Goal: Use online tool/utility: Utilize a website feature to perform a specific function

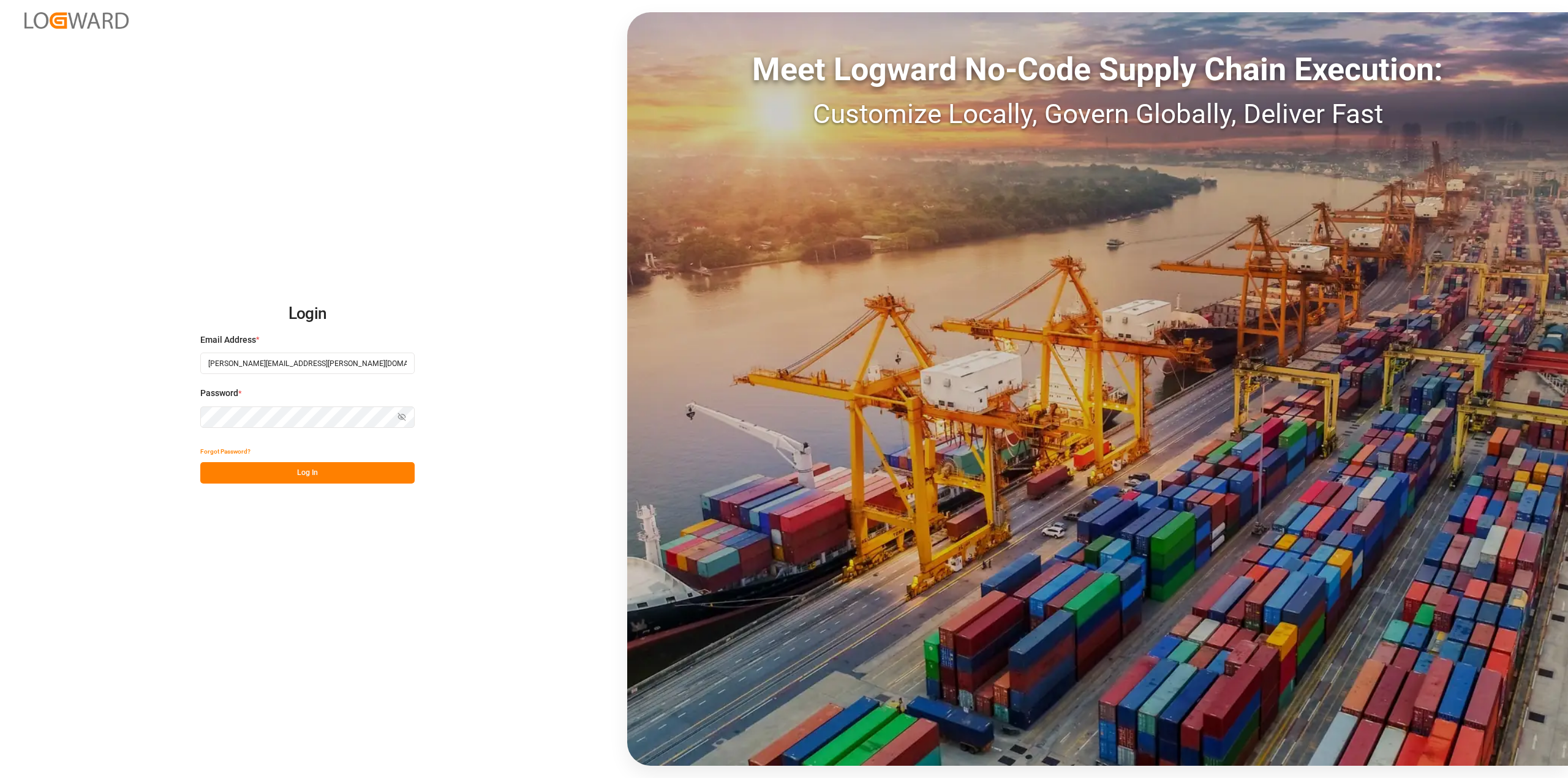
type input "[PERSON_NAME][EMAIL_ADDRESS][PERSON_NAME][DOMAIN_NAME]"
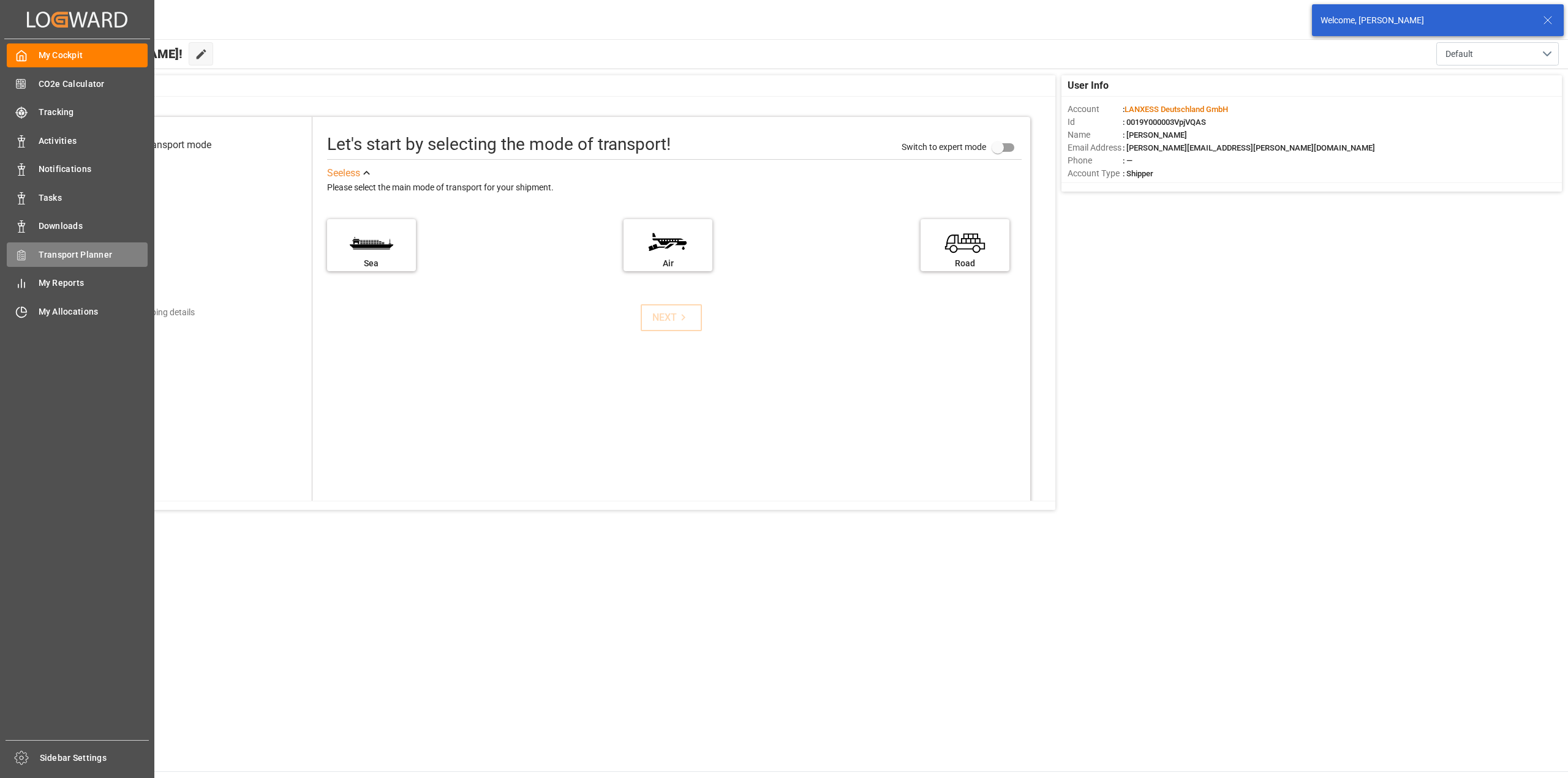
click at [60, 254] on span "Transport Planner" at bounding box center [93, 255] width 109 height 13
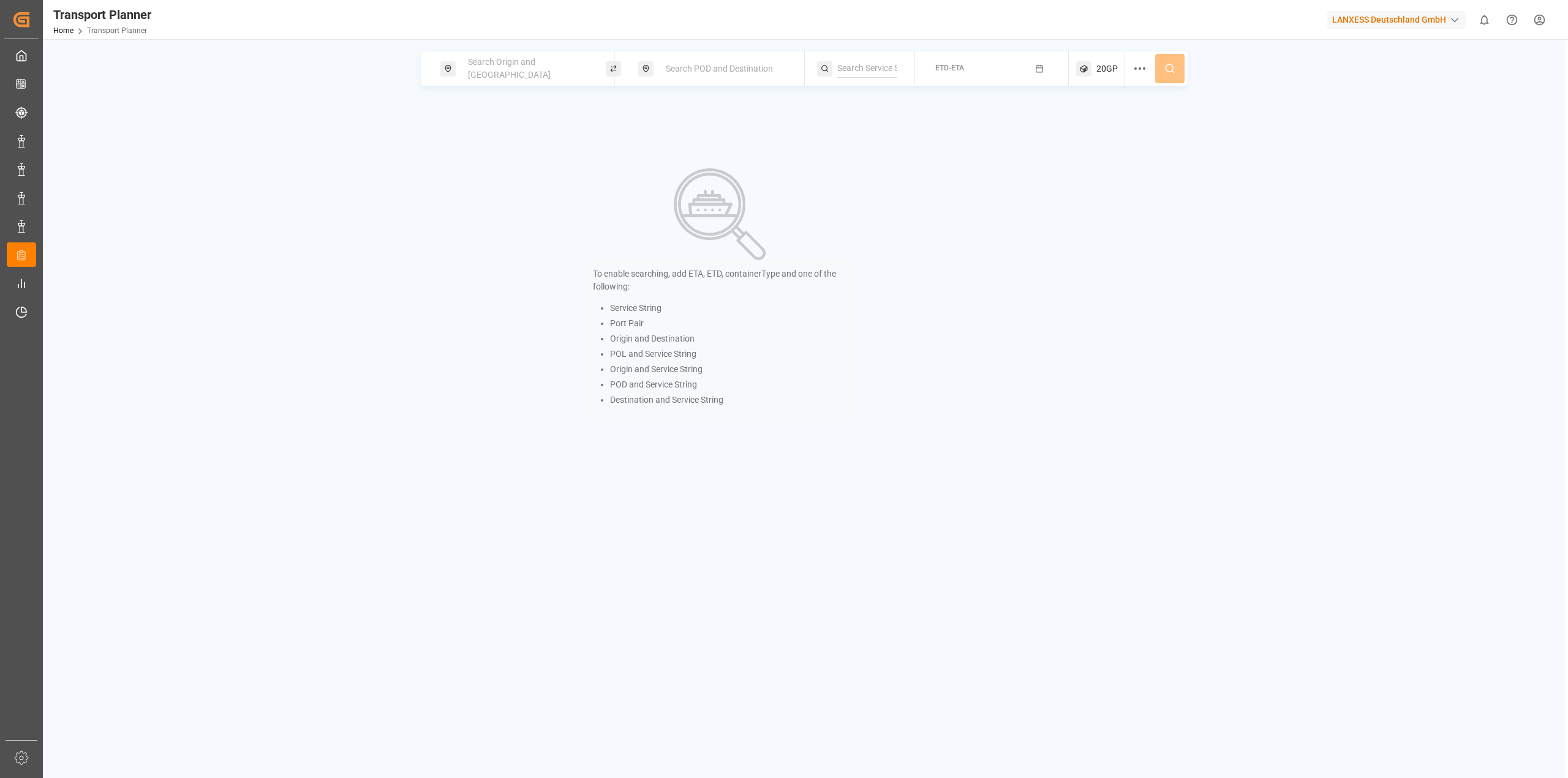
click at [549, 59] on div "Search Origin and [GEOGRAPHIC_DATA]" at bounding box center [526, 68] width 132 height 36
click at [505, 158] on input at bounding box center [516, 166] width 123 height 19
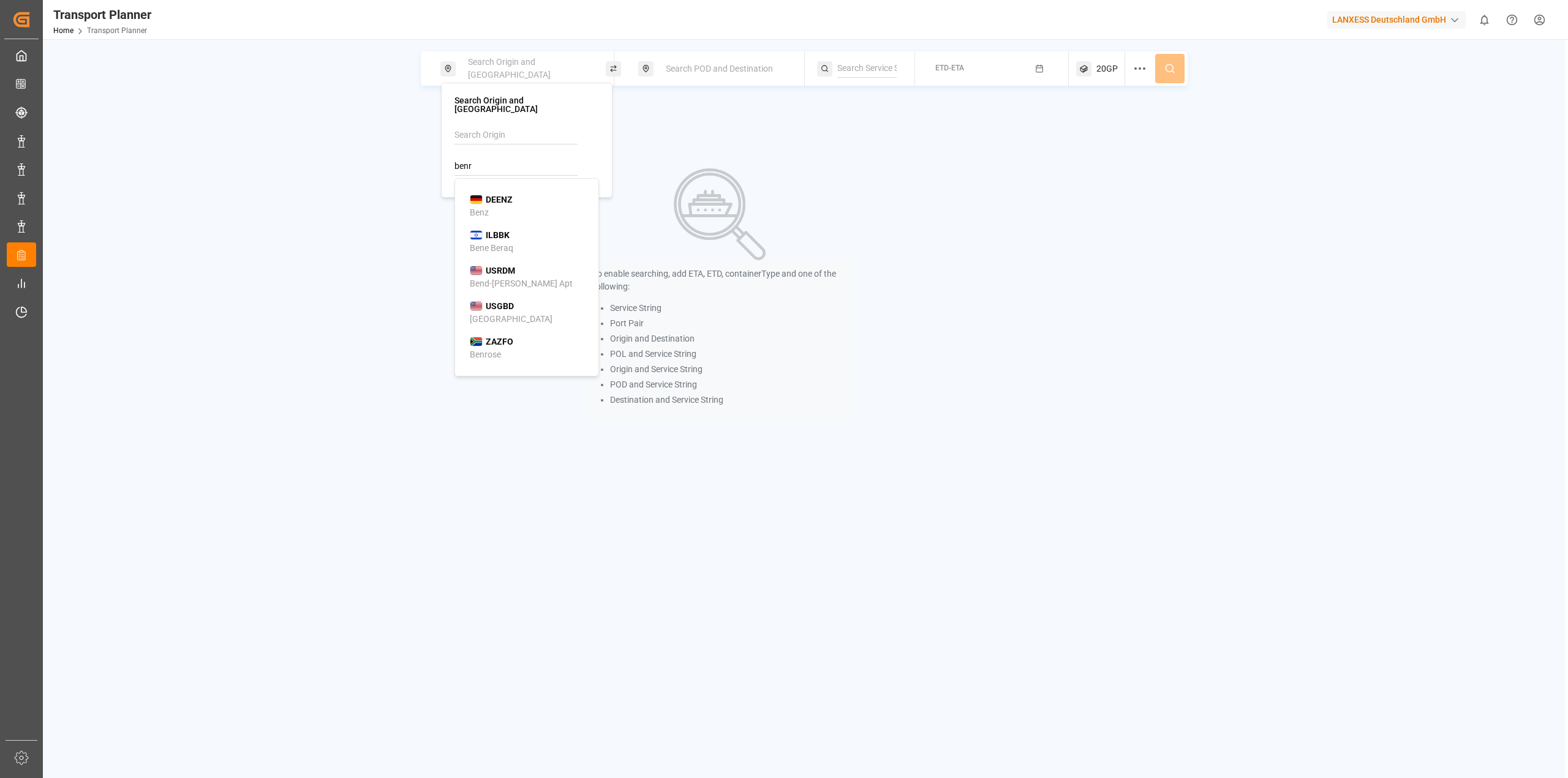
click at [530, 197] on div "DEENZ Benz" at bounding box center [529, 206] width 119 height 25
drag, startPoint x: 502, startPoint y: 149, endPoint x: 439, endPoint y: 155, distance: 63.3
click at [439, 155] on body "Created by potrace 1.15, written by [PERSON_NAME] [DATE]-[DATE] Created by potr…" at bounding box center [784, 389] width 1568 height 778
click at [466, 157] on input "DEENZ" at bounding box center [516, 166] width 123 height 19
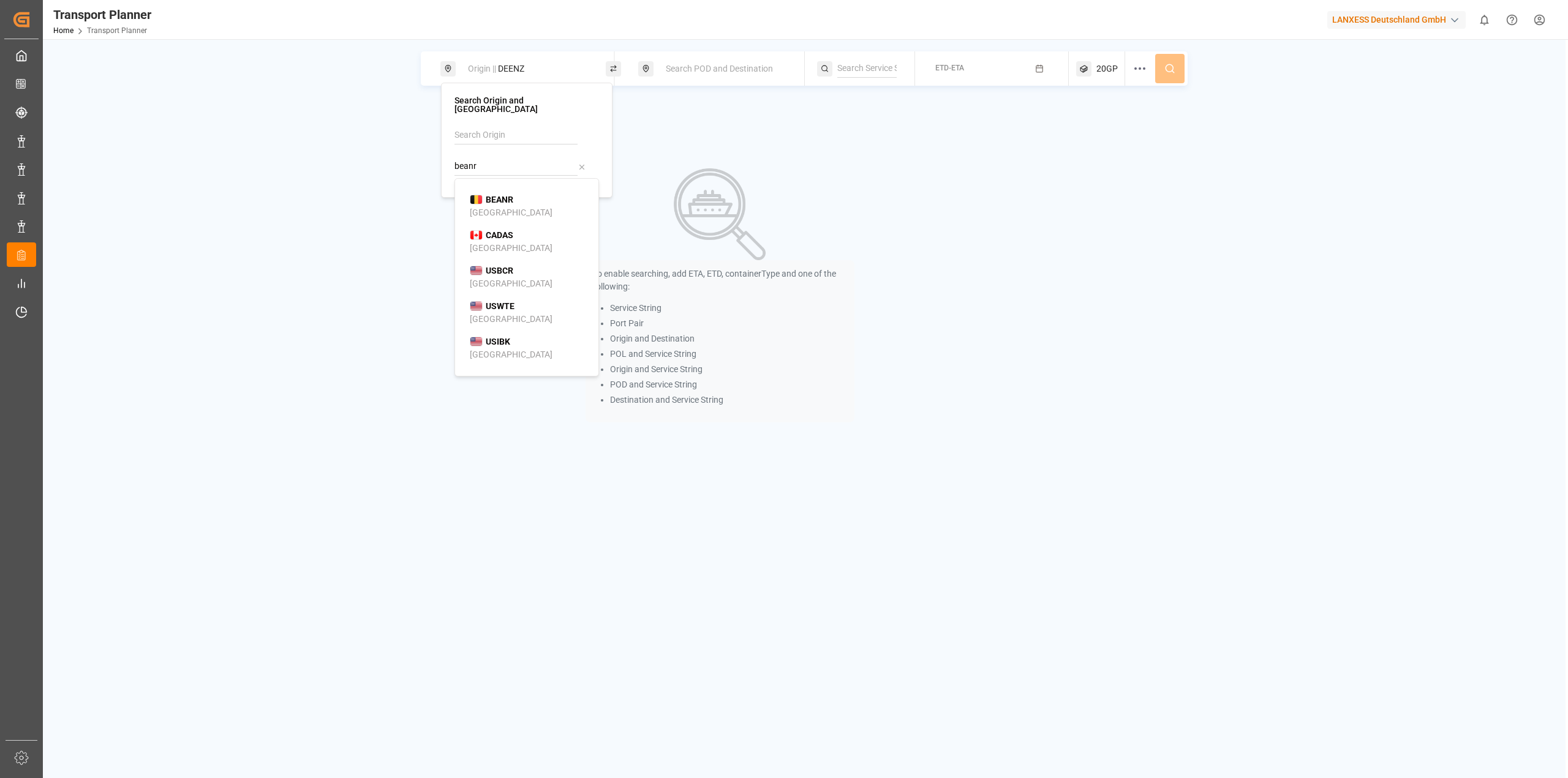
click at [499, 189] on li "BEANR [GEOGRAPHIC_DATA]" at bounding box center [530, 207] width 138 height 36
click at [504, 194] on b "BEANR" at bounding box center [499, 199] width 27 height 9
type input "BEANR"
click at [714, 61] on div "Search POD and Destination" at bounding box center [724, 69] width 132 height 22
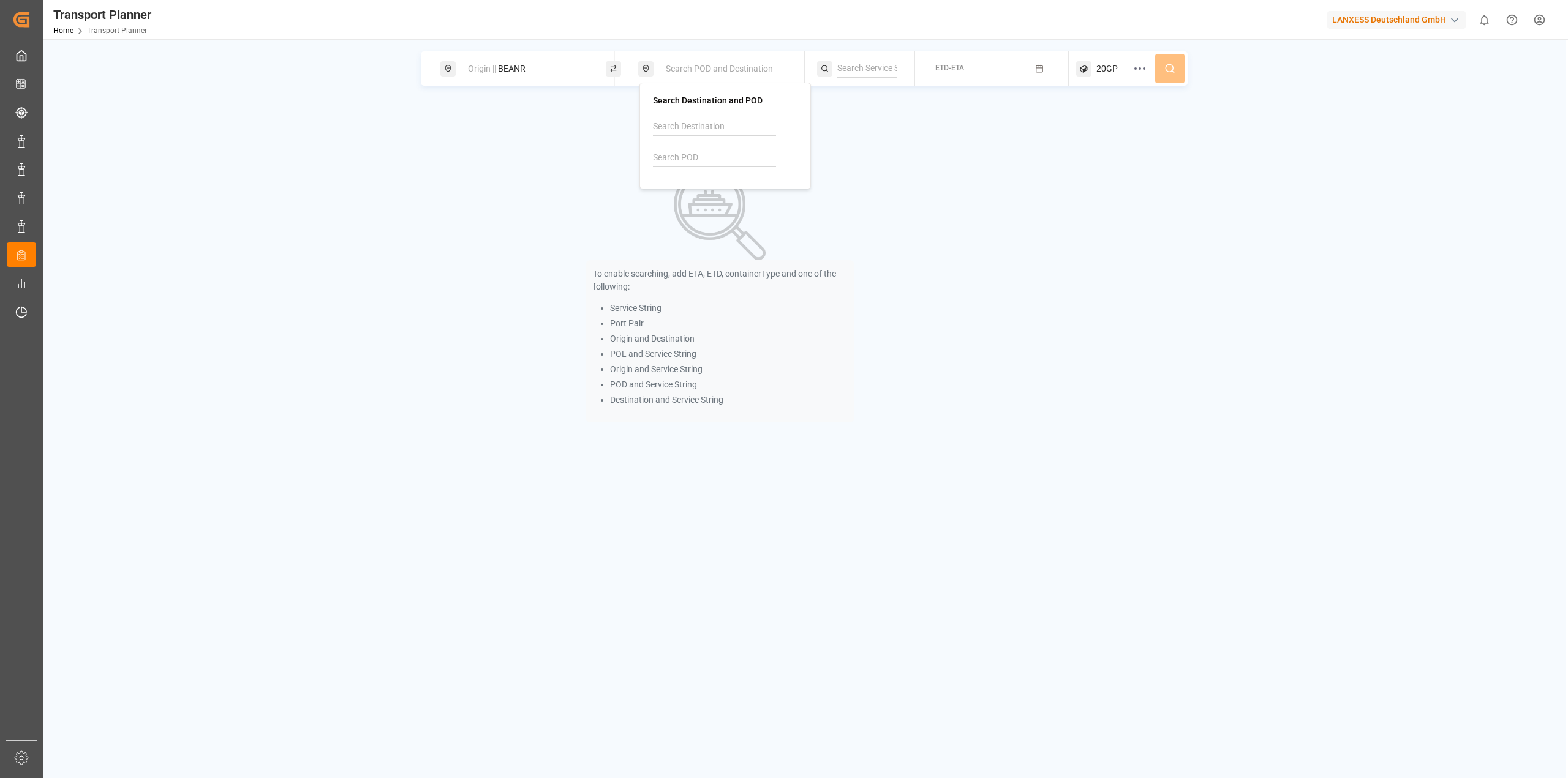
click at [669, 154] on input at bounding box center [715, 158] width 123 height 19
click at [705, 198] on div "[PERSON_NAME] ([PERSON_NAME])" at bounding box center [727, 209] width 119 height 25
type input "INNSA"
click at [964, 66] on span "ETD-ETA" at bounding box center [950, 67] width 29 height 8
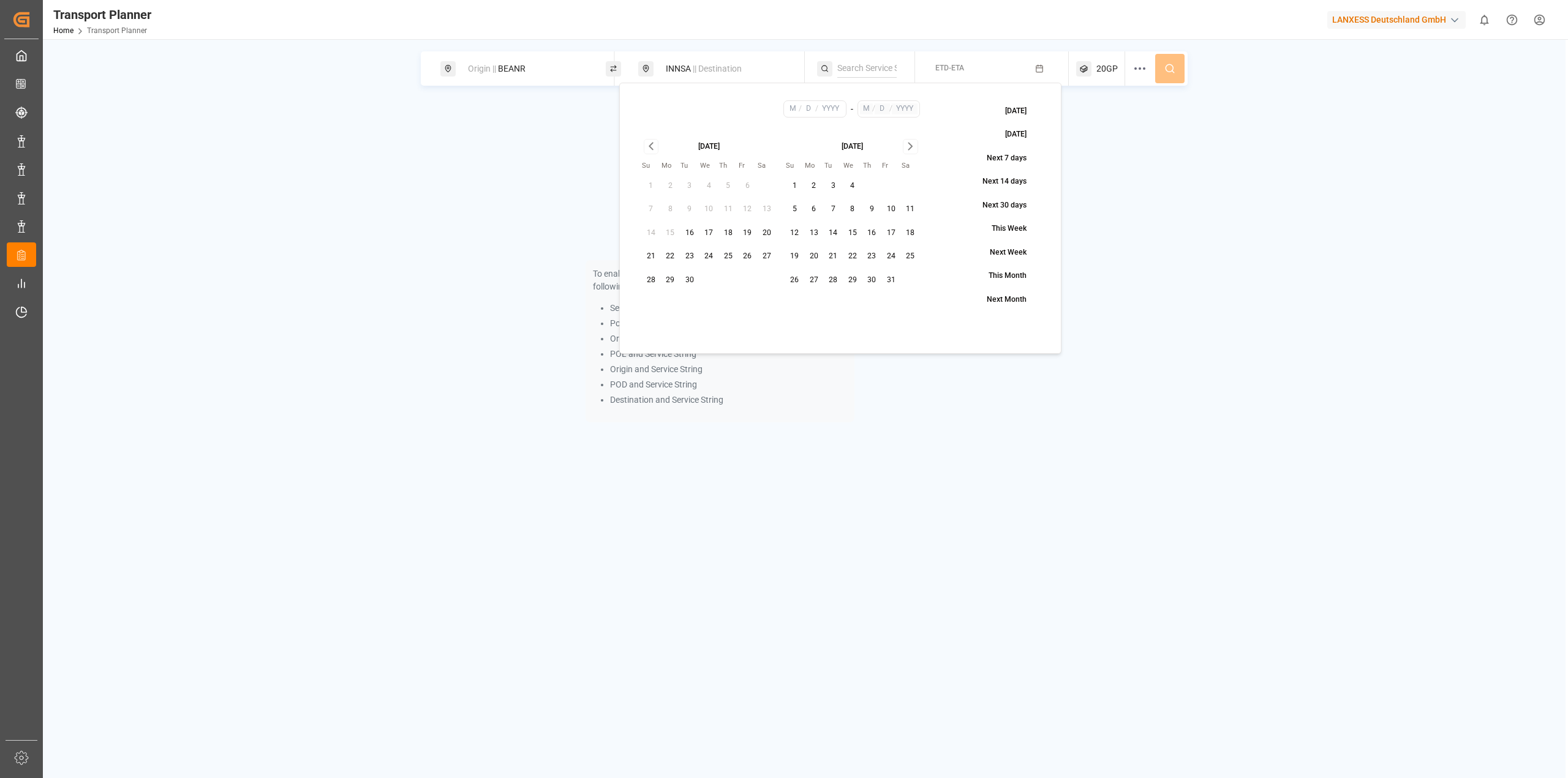
click at [791, 187] on button "1" at bounding box center [794, 186] width 20 height 20
type input "10"
type input "1"
type input "2025"
click at [910, 145] on icon "Go to next month" at bounding box center [910, 146] width 4 height 7
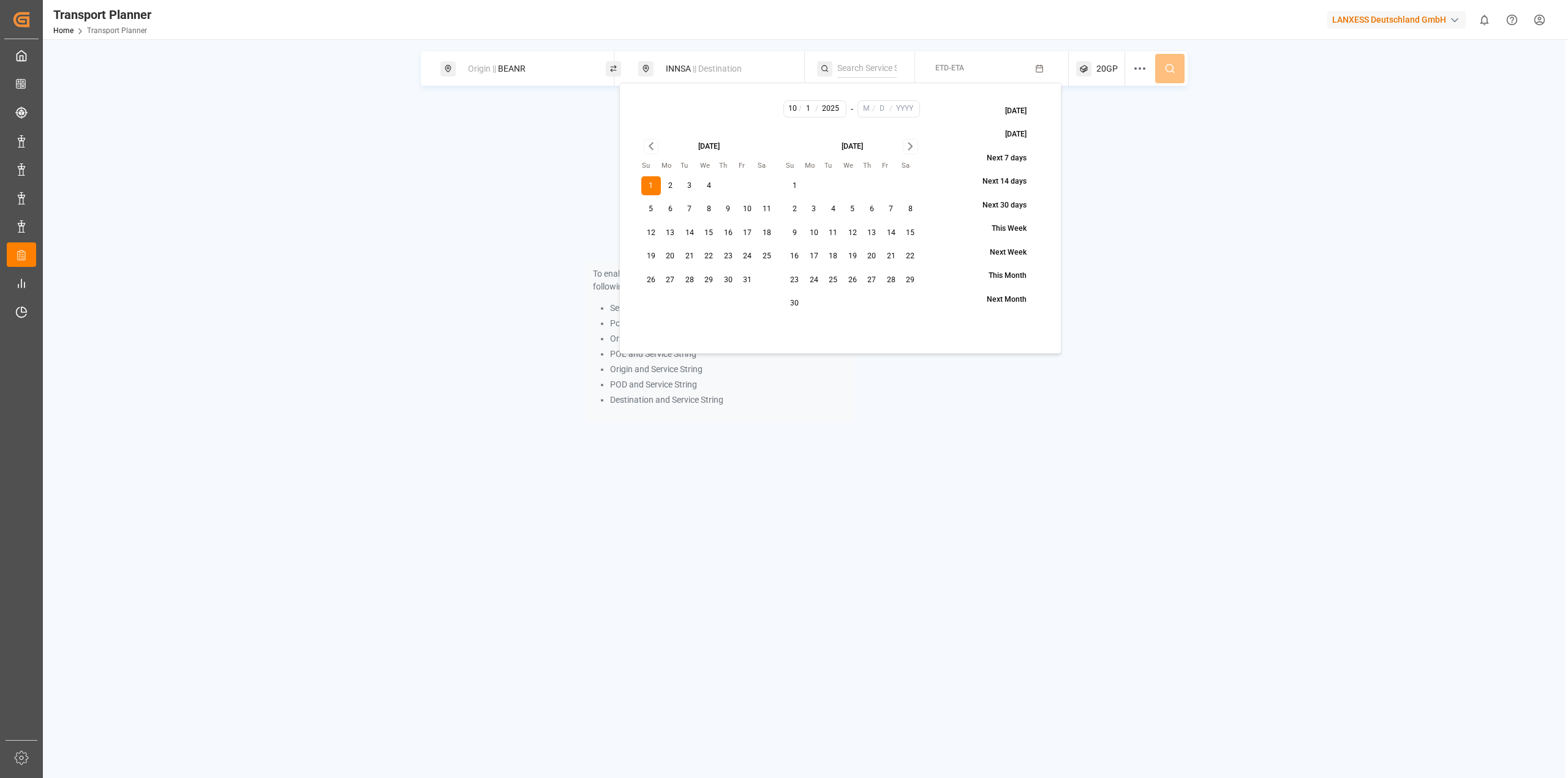
click at [910, 145] on icon "Go to next month" at bounding box center [910, 146] width 4 height 7
click at [905, 147] on icon "Go to next month" at bounding box center [910, 147] width 14 height 15
click at [655, 150] on icon "Go to previous month" at bounding box center [651, 147] width 14 height 15
click at [865, 258] on button "25" at bounding box center [872, 256] width 20 height 20
type input "12"
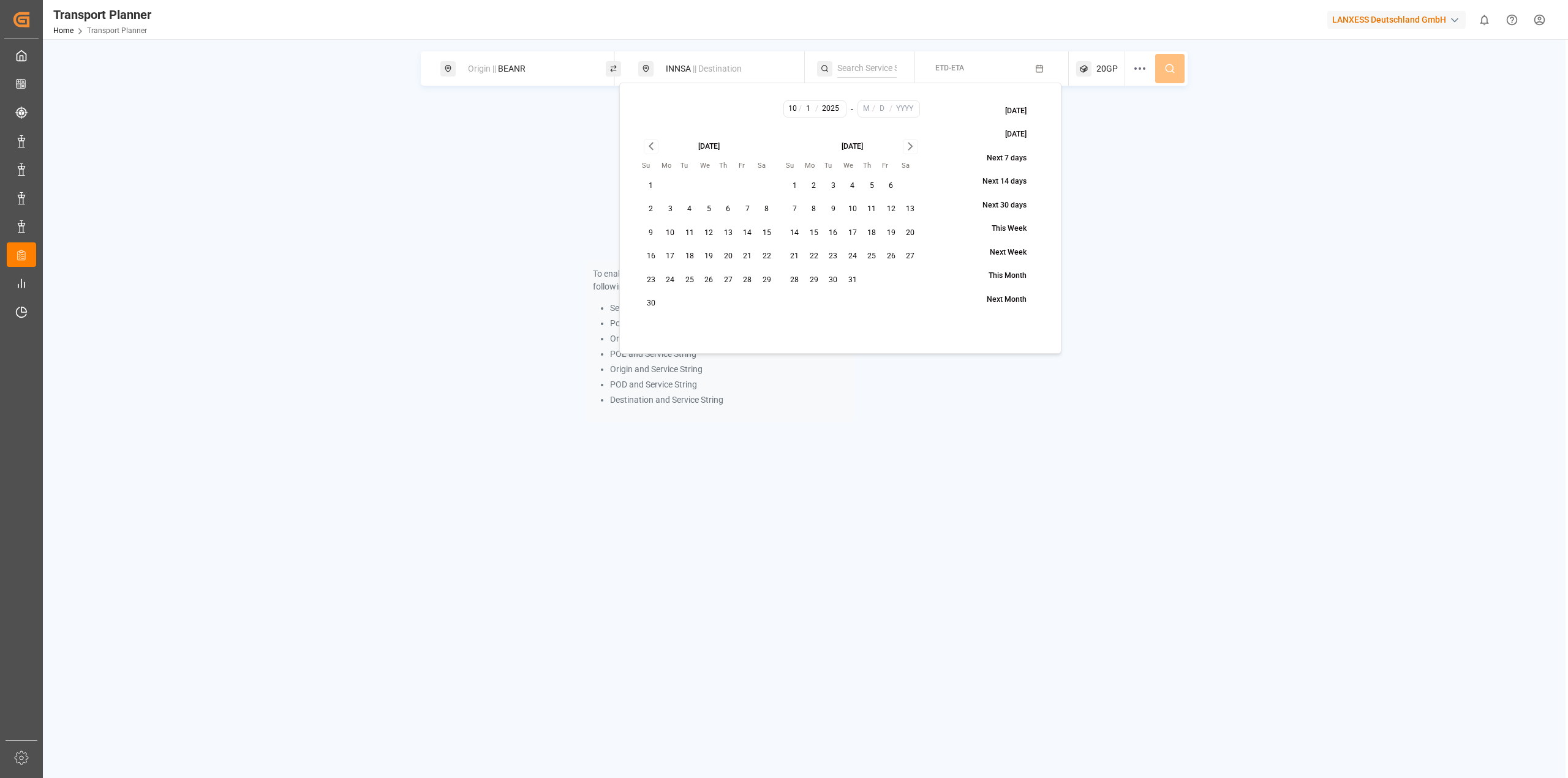
type input "25"
type input "2025"
click at [1164, 70] on icon at bounding box center [1169, 68] width 11 height 11
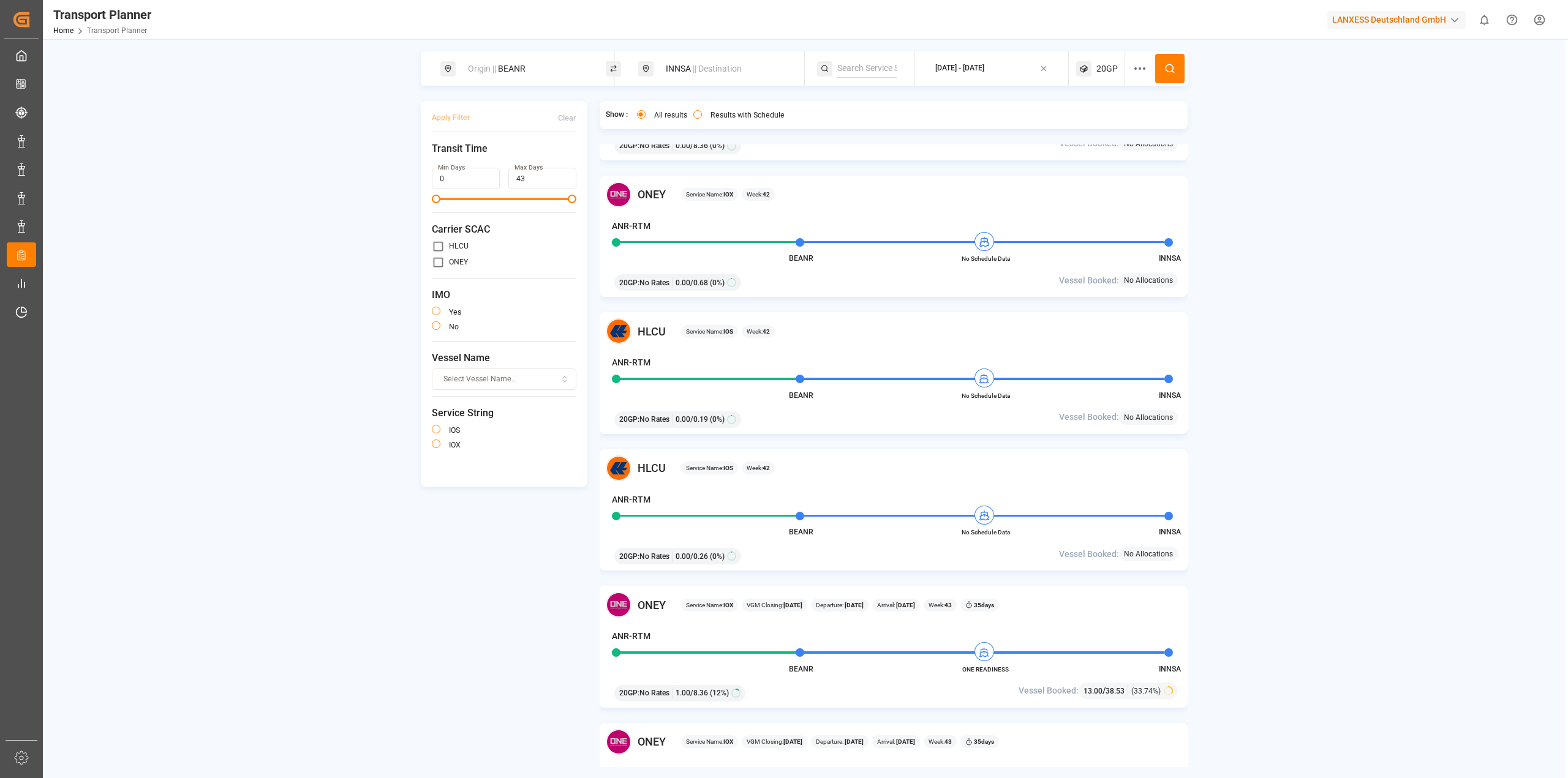
scroll to position [1217, 0]
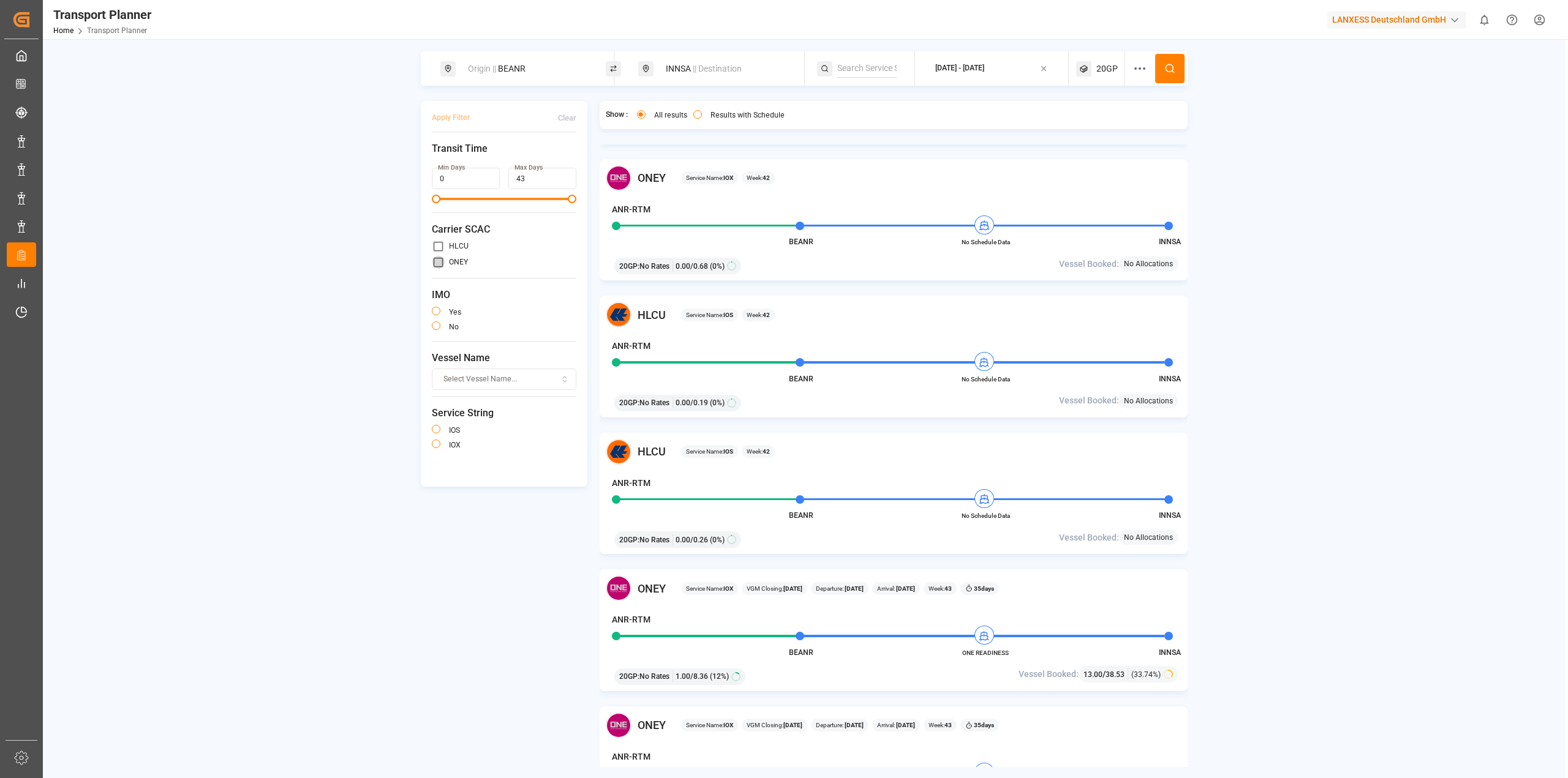
click at [435, 260] on input "primary checkbox" at bounding box center [438, 263] width 13 height 13
checkbox input "true"
click at [446, 118] on button "Apply Filter" at bounding box center [450, 118] width 38 height 22
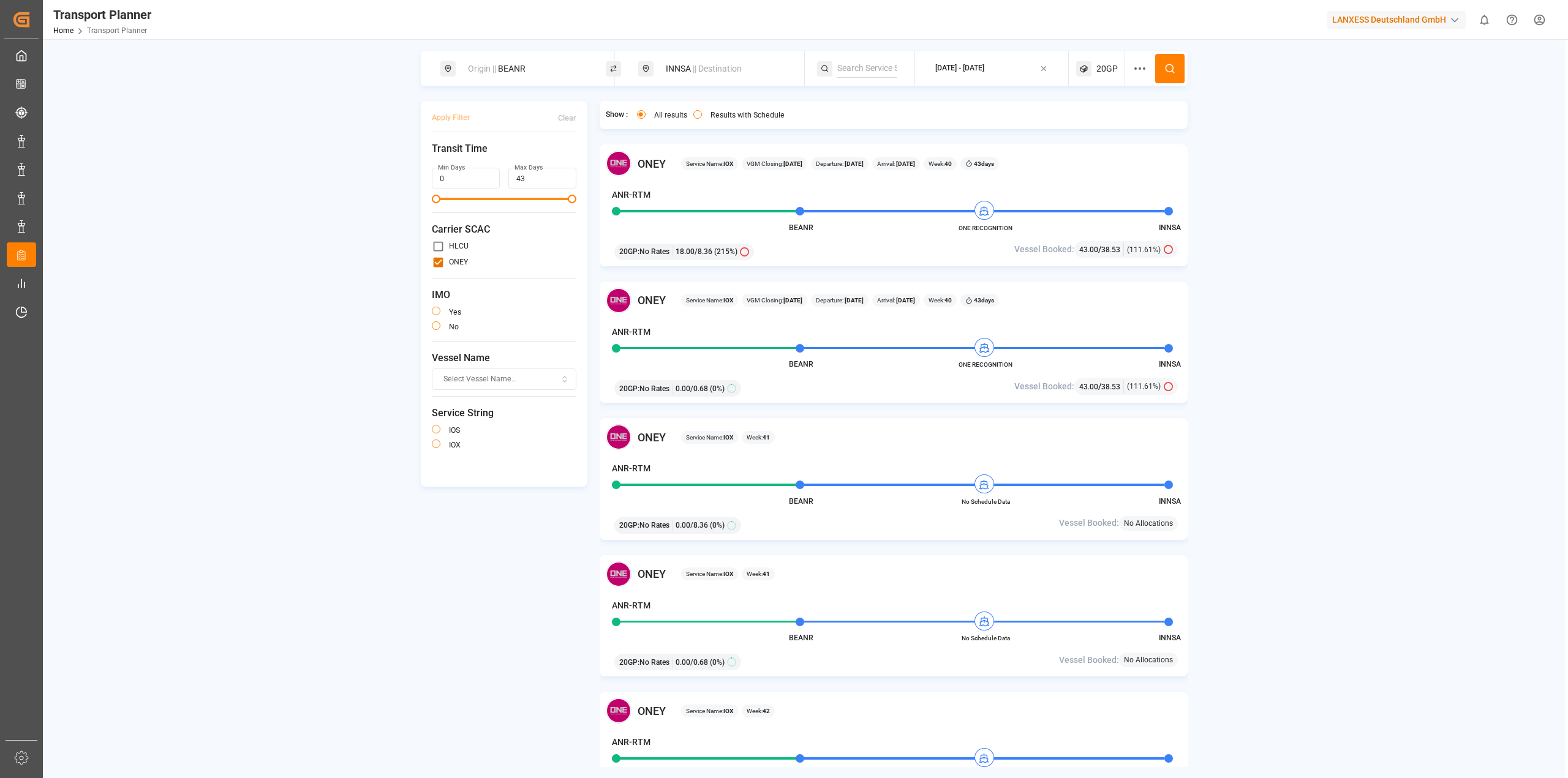
click at [435, 308] on button "button" at bounding box center [435, 310] width 8 height 8
click at [444, 122] on button "Apply Filter" at bounding box center [450, 118] width 38 height 22
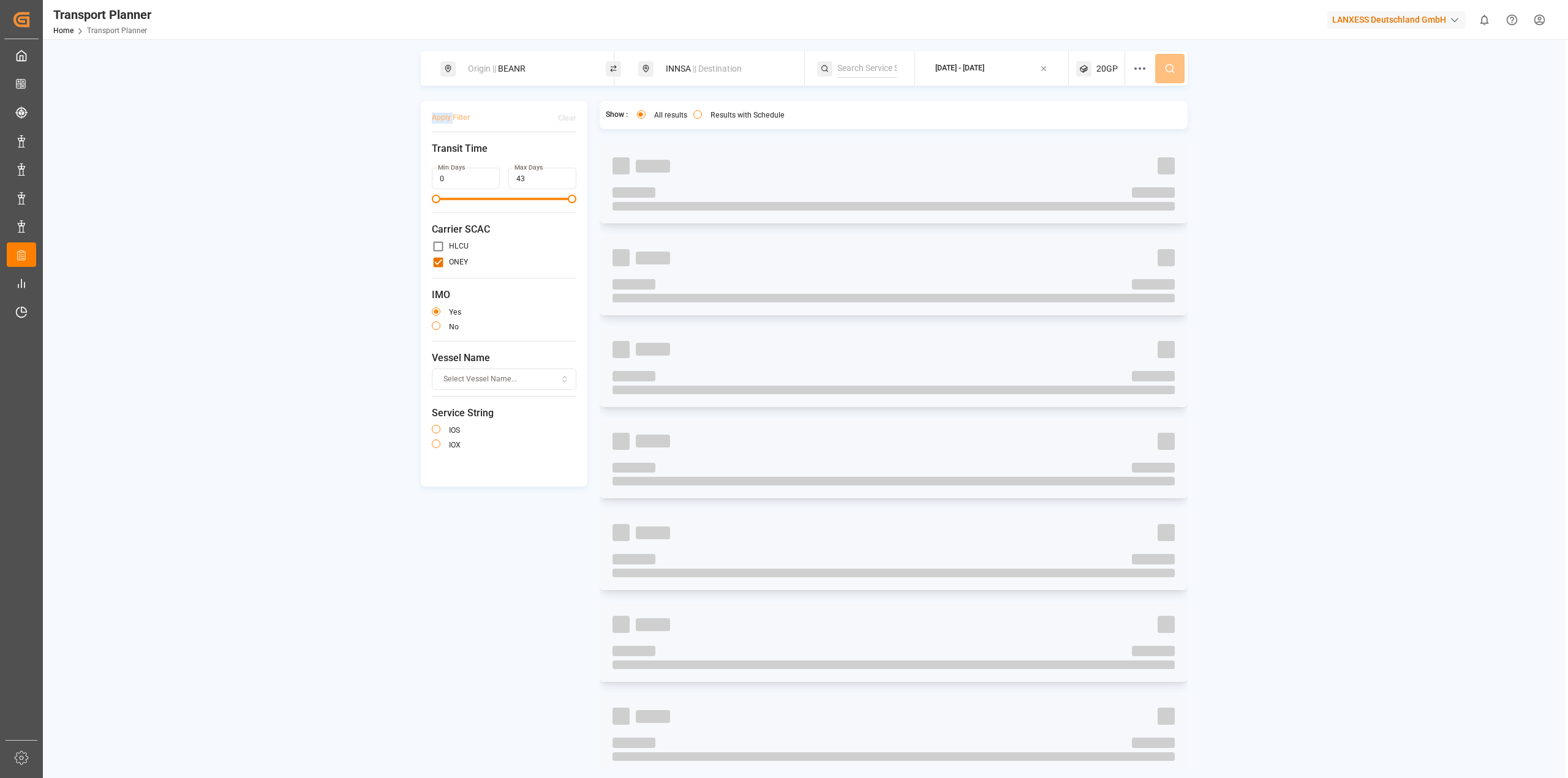
click at [444, 122] on div "Apply Filter Clear" at bounding box center [503, 120] width 144 height 25
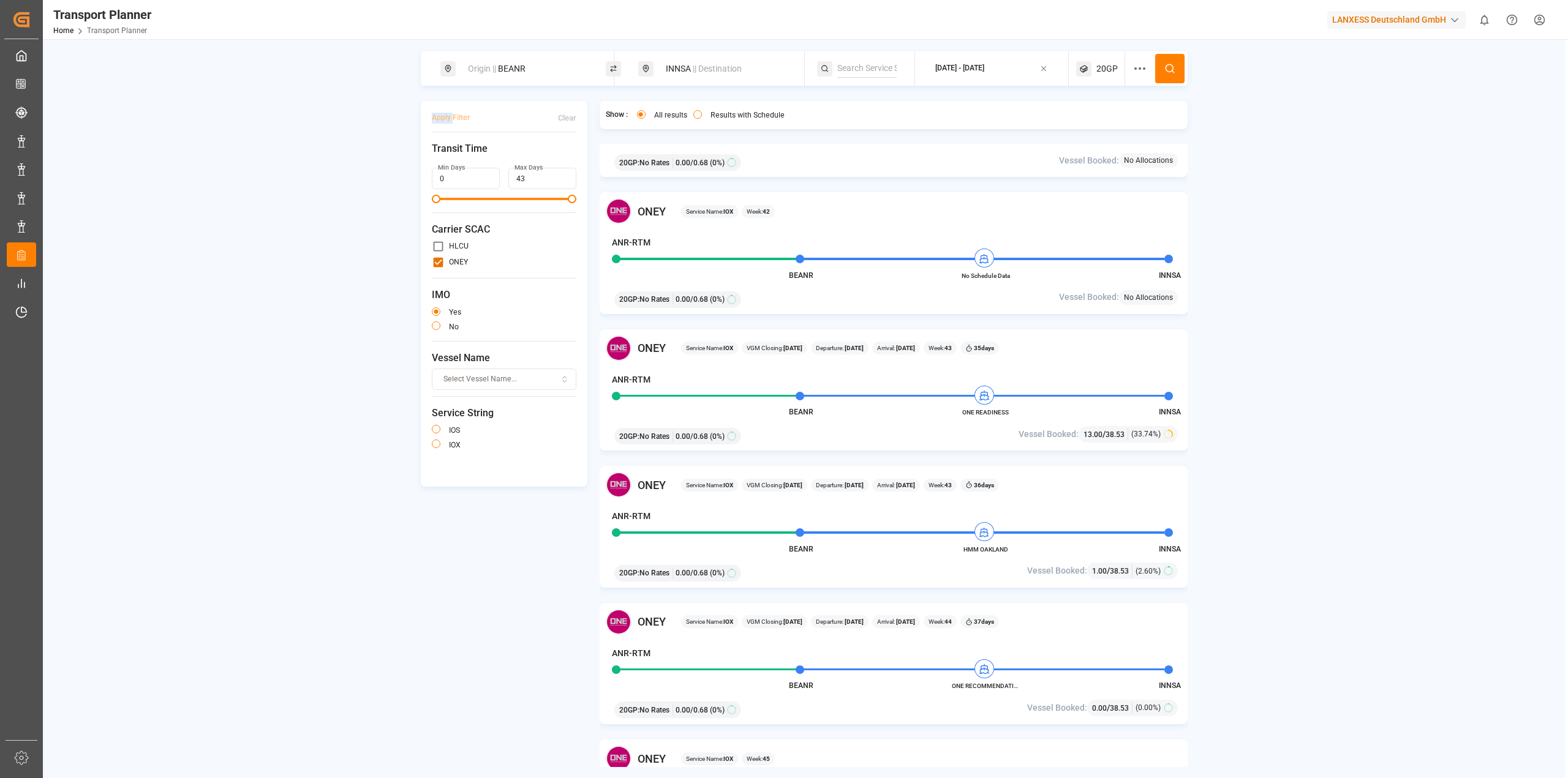
scroll to position [245, 0]
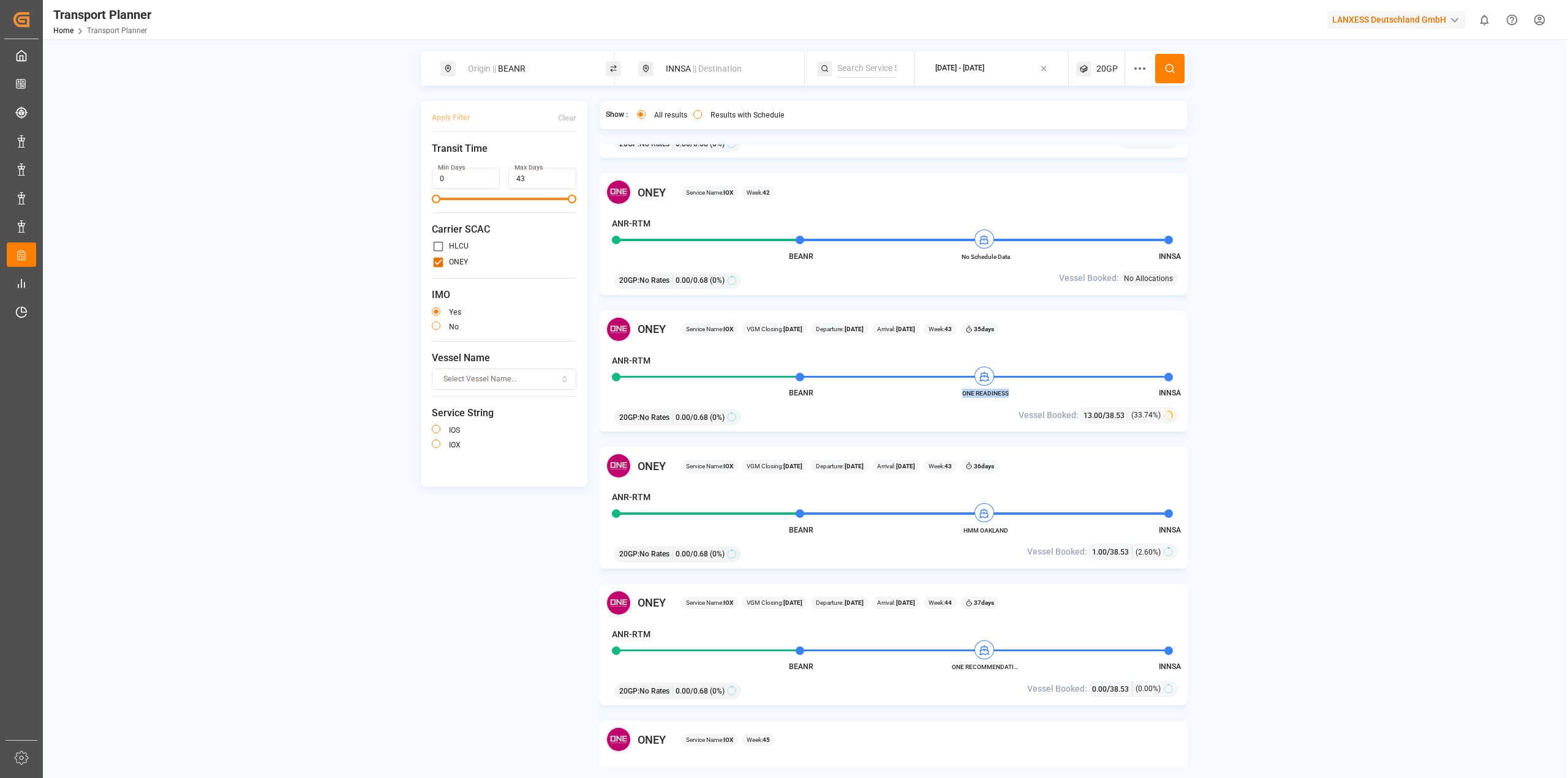
drag, startPoint x: 1009, startPoint y: 393, endPoint x: 960, endPoint y: 395, distance: 49.0
click at [960, 395] on span "ONE READINESS" at bounding box center [985, 394] width 67 height 9
copy span "ONE READINESS"
click at [554, 60] on div "Origin || BEANR" at bounding box center [526, 69] width 132 height 22
drag, startPoint x: 521, startPoint y: 151, endPoint x: 441, endPoint y: 146, distance: 80.2
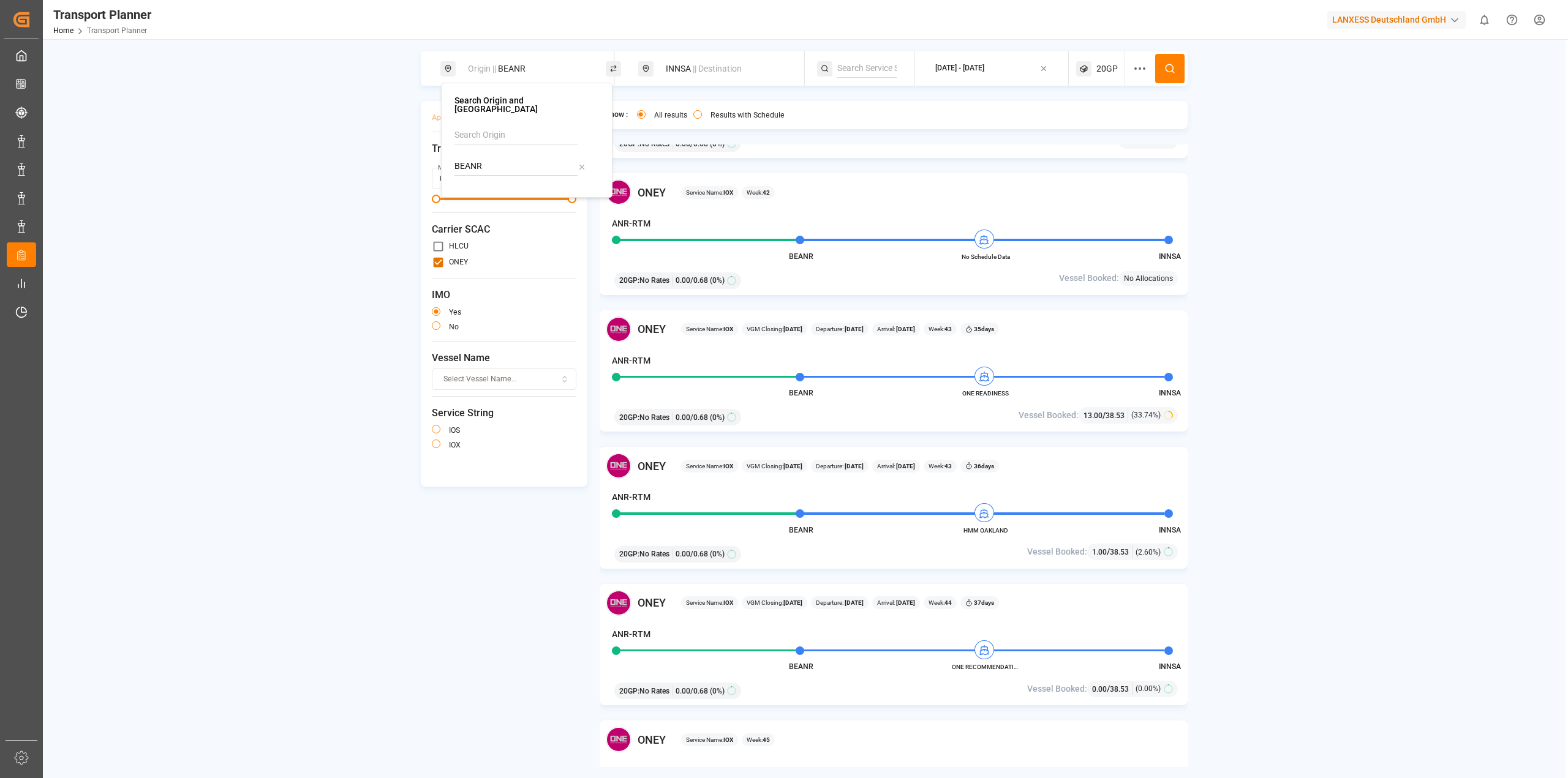
click at [441, 146] on body "Created by potrace 1.15, written by [PERSON_NAME] [DATE]-[DATE] Created by potr…" at bounding box center [784, 389] width 1568 height 778
drag, startPoint x: 508, startPoint y: 164, endPoint x: 445, endPoint y: 143, distance: 66.4
click at [445, 143] on div "Search Origin and POL BEANRnlrtm No results found" at bounding box center [526, 139] width 171 height 115
click at [506, 194] on b "NLRTM" at bounding box center [500, 199] width 29 height 9
type input "NLRTM"
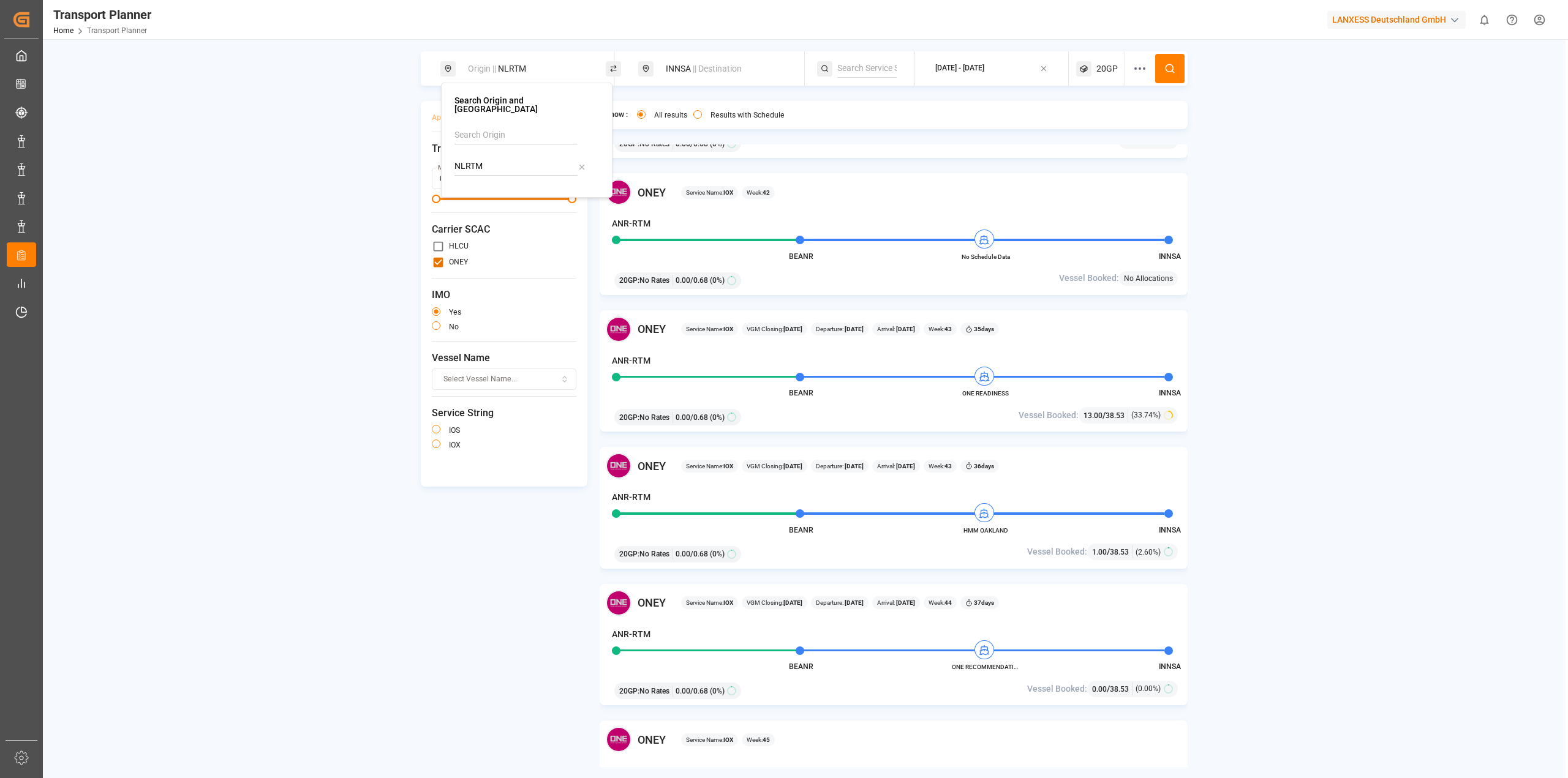
click at [1171, 68] on icon at bounding box center [1169, 68] width 11 height 11
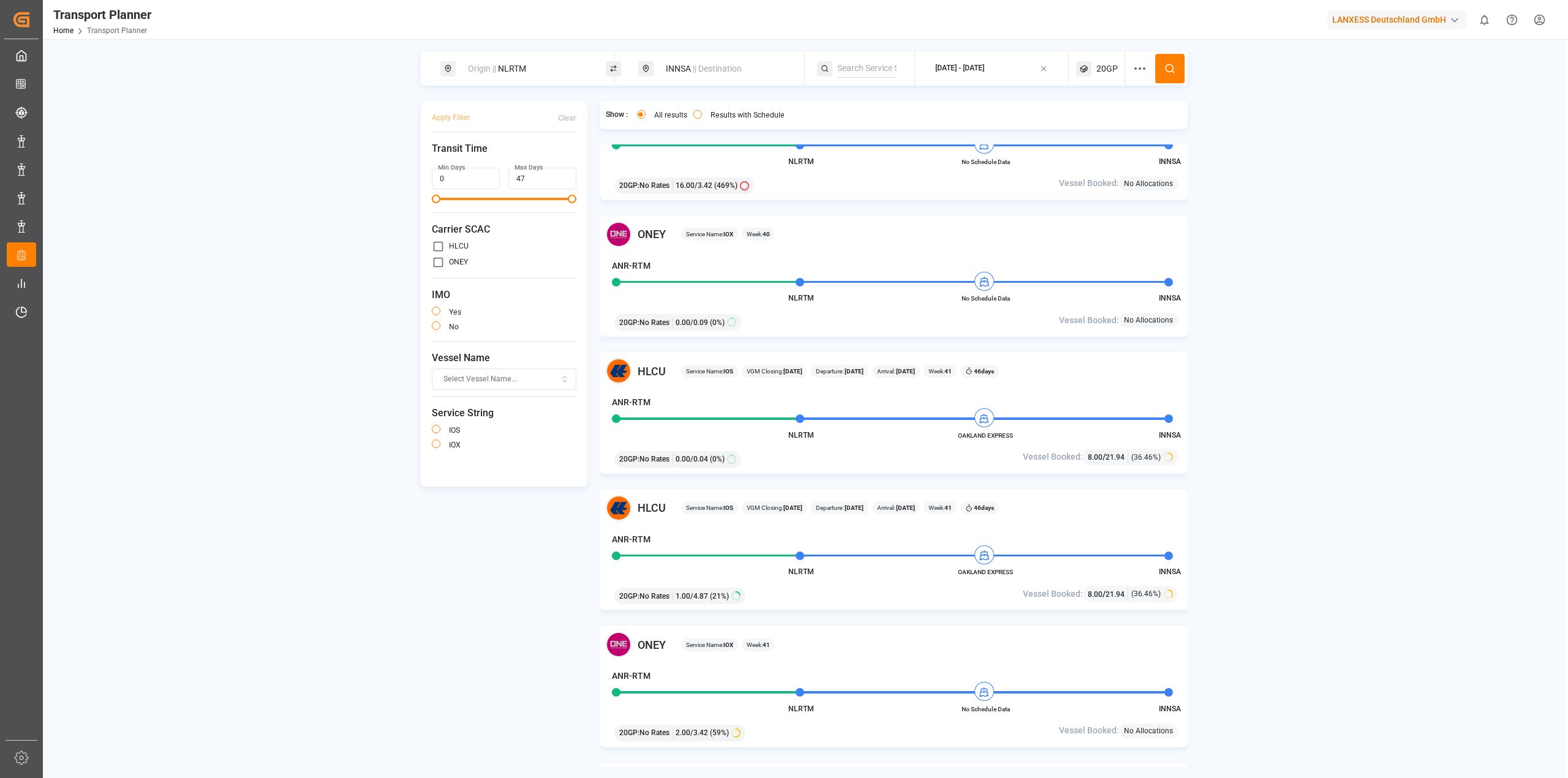
scroll to position [367, 0]
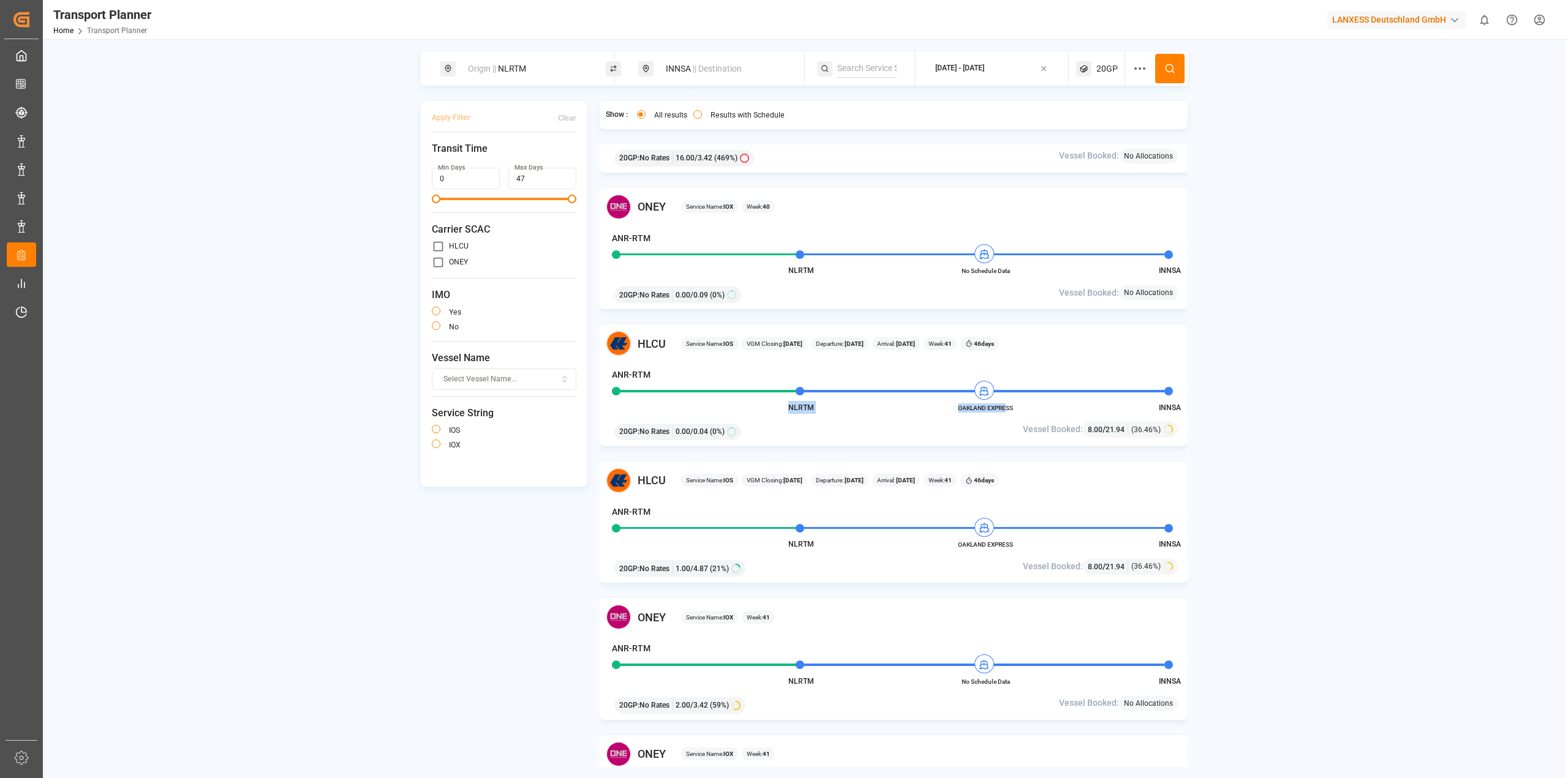
drag, startPoint x: 1027, startPoint y: 409, endPoint x: 1005, endPoint y: 407, distance: 22.1
click at [1005, 407] on div "HLCU Service Name: IOS VGM Closing: [DATE] Departure: [DATE] Arrival: [DATE] We…" at bounding box center [893, 385] width 588 height 122
click at [1005, 407] on span "OAKLAND EXPRESS" at bounding box center [985, 408] width 67 height 9
drag, startPoint x: 958, startPoint y: 409, endPoint x: 1014, endPoint y: 409, distance: 56.0
click at [1014, 409] on span "OAKLAND EXPRESS" at bounding box center [985, 408] width 67 height 9
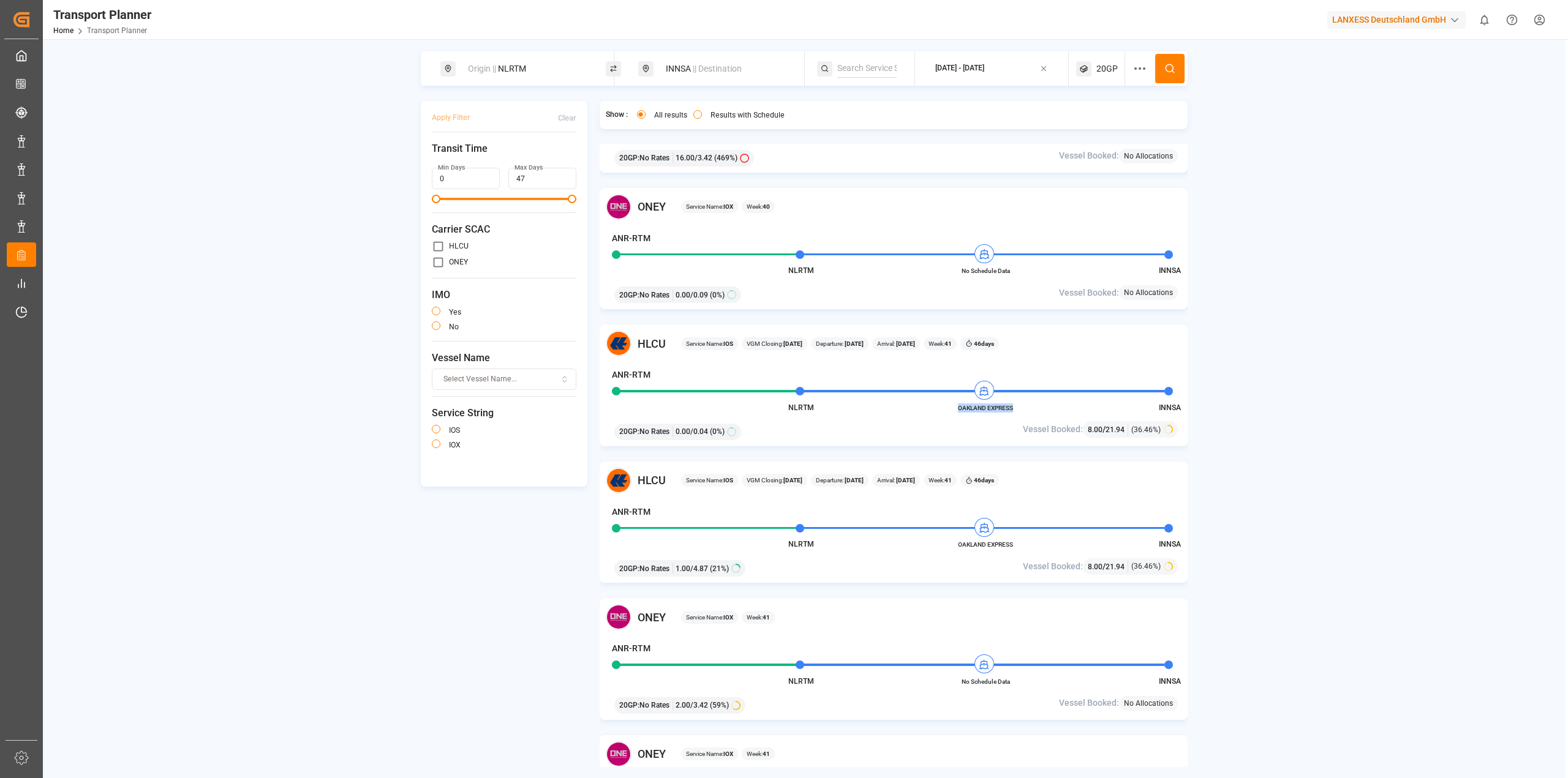
copy span "OAKLAND EXPRESS"
